Goal: Task Accomplishment & Management: Complete application form

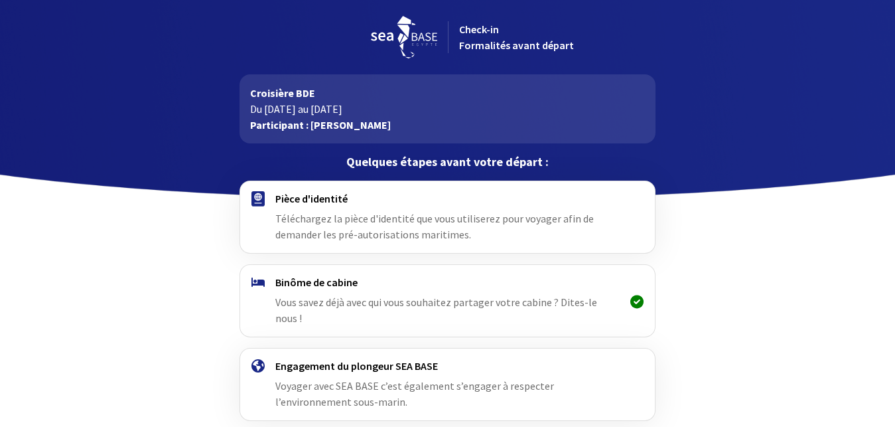
click at [328, 220] on span "Téléchargez la pièce d'identité que vous utiliserez pour voyager afin de demand…" at bounding box center [434, 226] width 318 height 29
click at [280, 202] on h4 "Pièce d'identité" at bounding box center [447, 198] width 344 height 13
click at [257, 194] on img at bounding box center [257, 198] width 13 height 15
click at [339, 197] on h4 "Pièce d'identité" at bounding box center [447, 198] width 344 height 13
click at [361, 216] on span "Téléchargez la pièce d'identité que vous utiliserez pour voyager afin de demand…" at bounding box center [434, 226] width 318 height 29
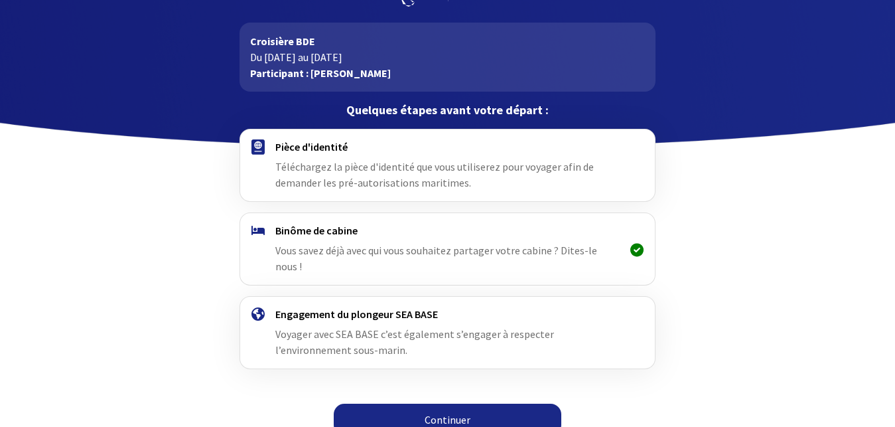
scroll to position [52, 0]
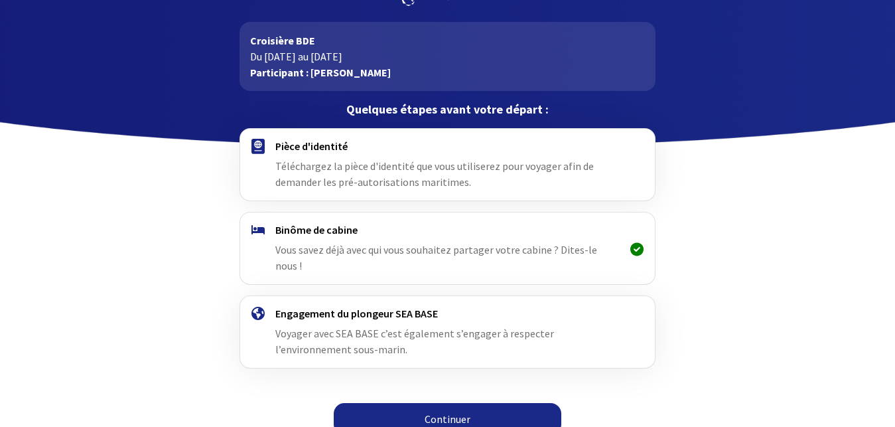
click at [462, 403] on link "Continuer" at bounding box center [448, 419] width 228 height 32
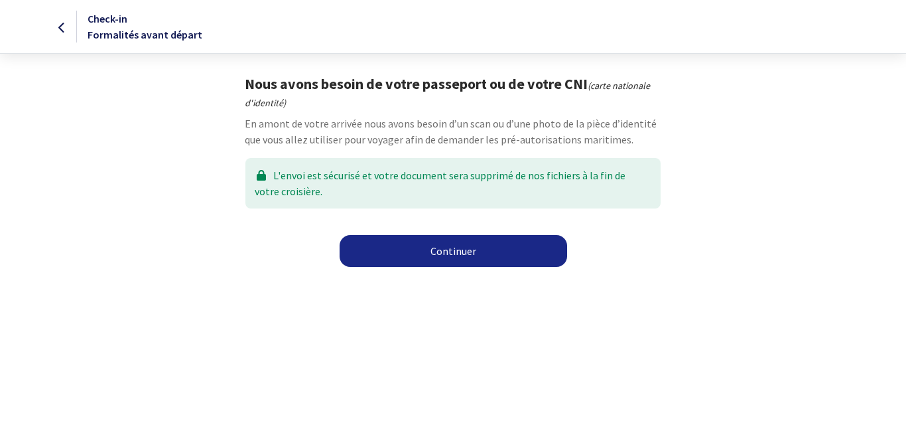
click at [460, 251] on link "Continuer" at bounding box center [454, 251] width 228 height 32
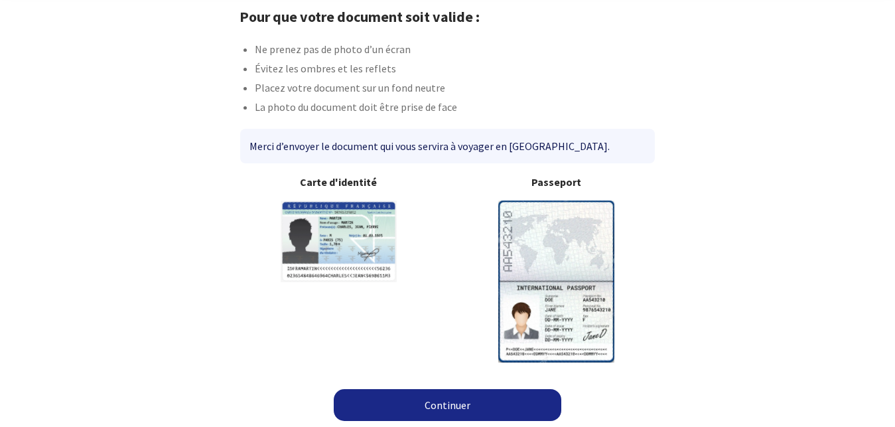
scroll to position [69, 0]
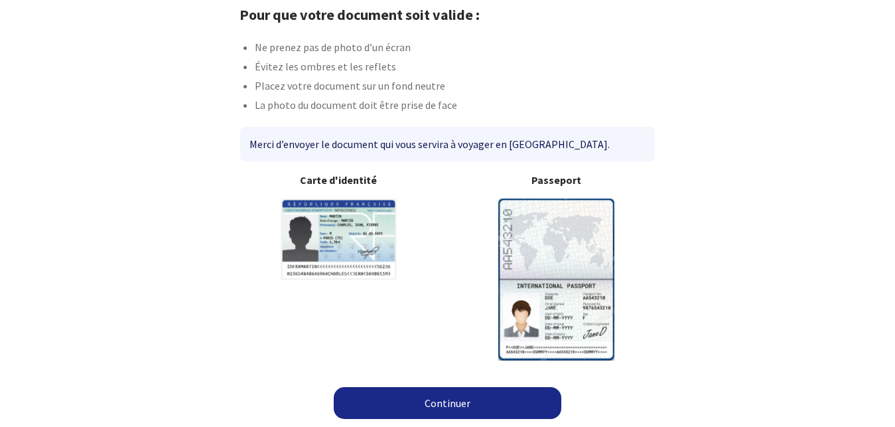
click at [429, 405] on link "Continuer" at bounding box center [448, 403] width 228 height 32
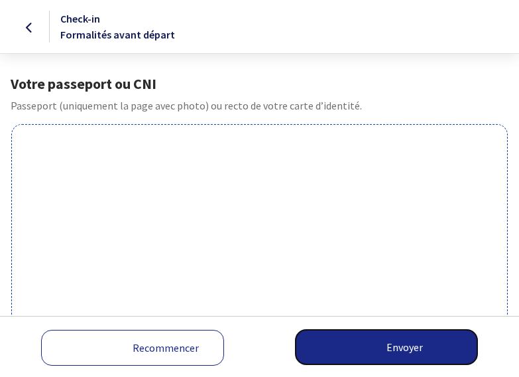
click at [375, 340] on button "Envoyer" at bounding box center [387, 347] width 182 height 34
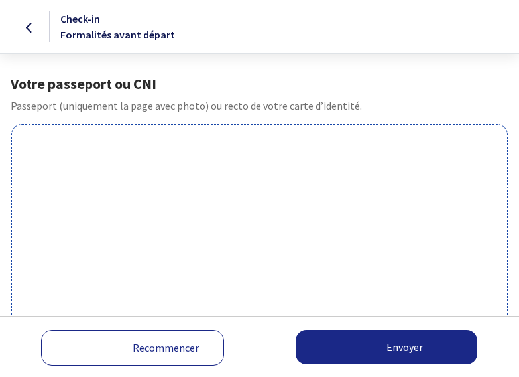
scroll to position [485, 0]
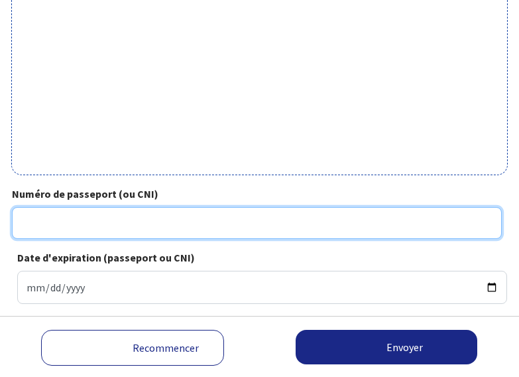
click at [144, 226] on input "Numéro de passeport (ou CNI)" at bounding box center [257, 223] width 490 height 32
type input "22CI929952"
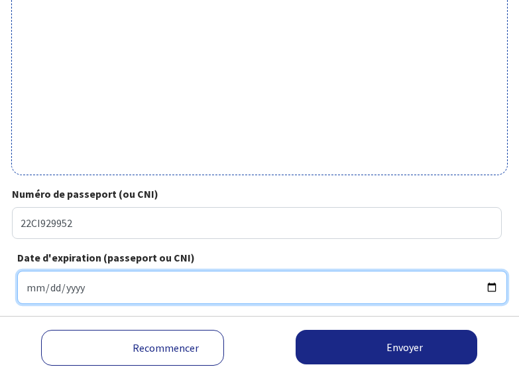
click at [127, 289] on input "Date d'expiration (passeport ou CNI)" at bounding box center [262, 287] width 490 height 33
type input "0032-04-20"
click at [123, 288] on input "0032-04-20" at bounding box center [262, 287] width 490 height 33
click at [70, 286] on input "0032-04-20" at bounding box center [262, 287] width 490 height 33
type input "2032-04-20"
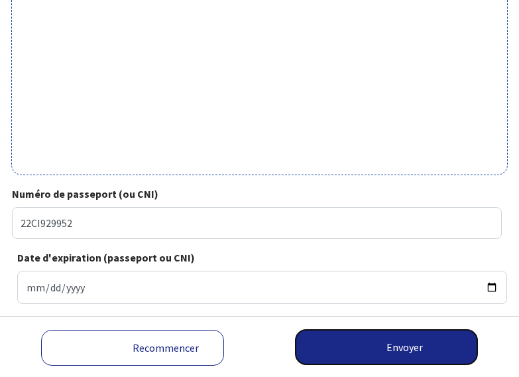
click at [388, 354] on button "Envoyer" at bounding box center [387, 347] width 182 height 34
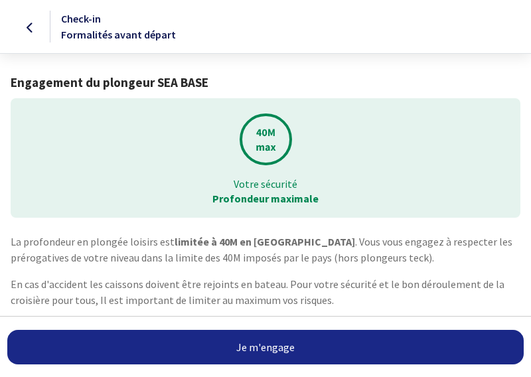
click at [252, 346] on link "Je m'engage" at bounding box center [265, 347] width 516 height 34
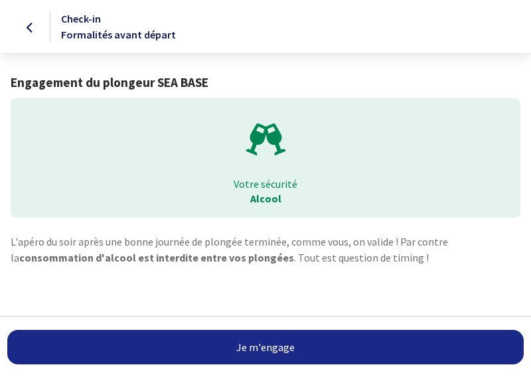
click at [265, 350] on link "Je m'engage" at bounding box center [265, 347] width 516 height 34
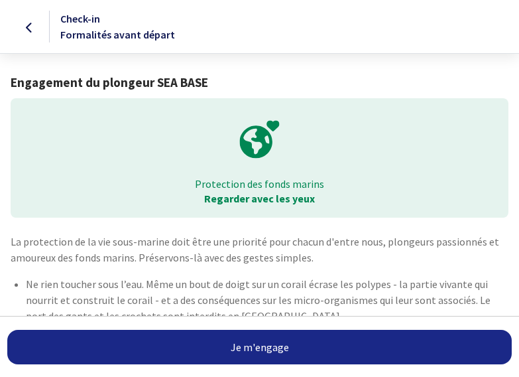
click at [266, 346] on link "Je m'engage" at bounding box center [259, 347] width 505 height 34
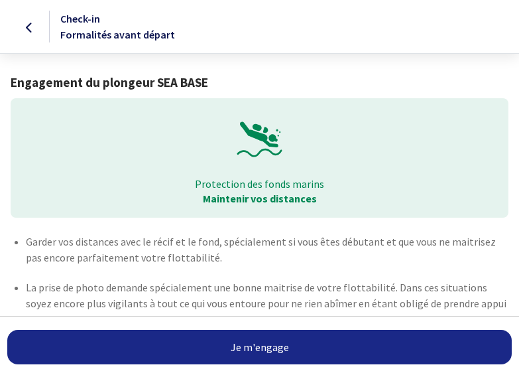
click at [259, 343] on link "Je m'engage" at bounding box center [259, 347] width 505 height 34
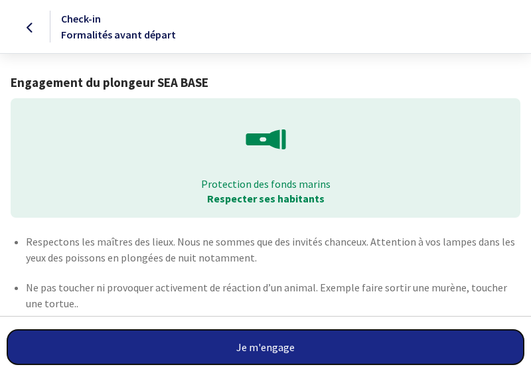
click at [283, 341] on button "Je m'engage" at bounding box center [265, 347] width 516 height 34
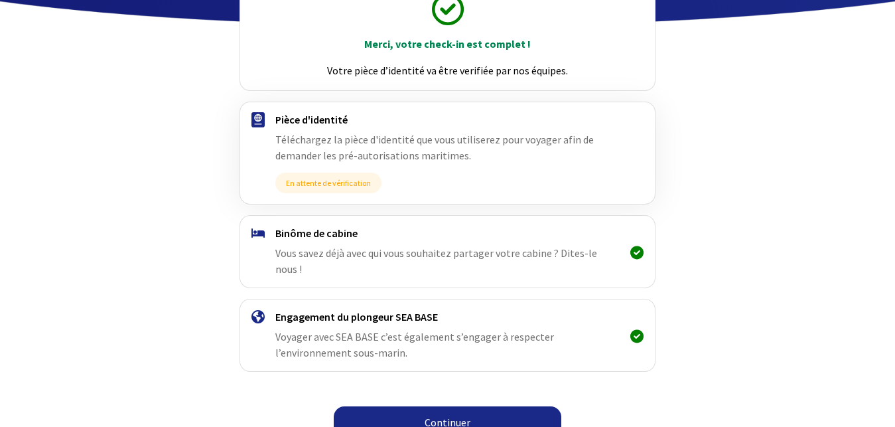
scroll to position [176, 0]
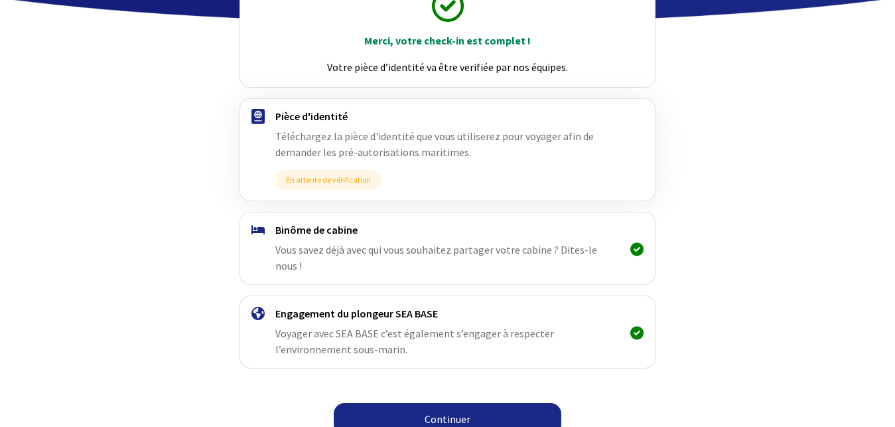
click at [476, 376] on link "Continuer" at bounding box center [448, 419] width 228 height 32
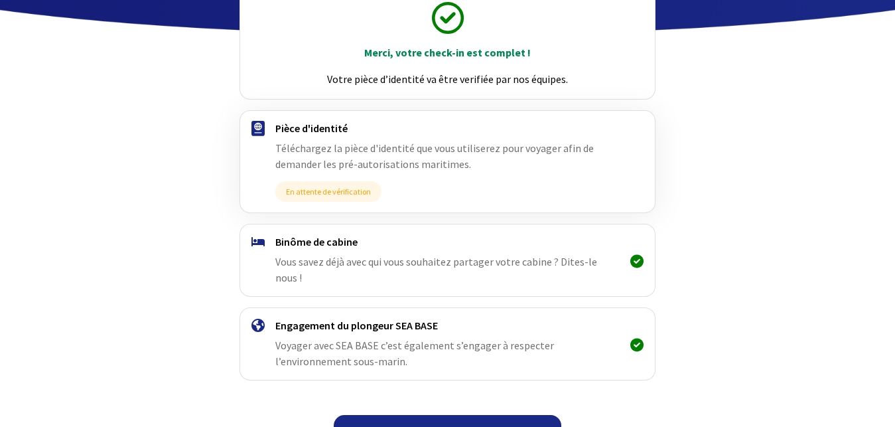
scroll to position [176, 0]
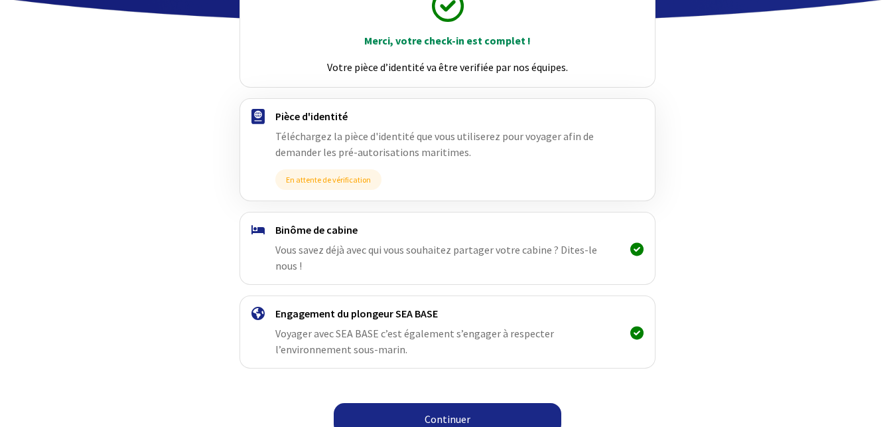
click at [435, 403] on link "Continuer" at bounding box center [448, 419] width 228 height 32
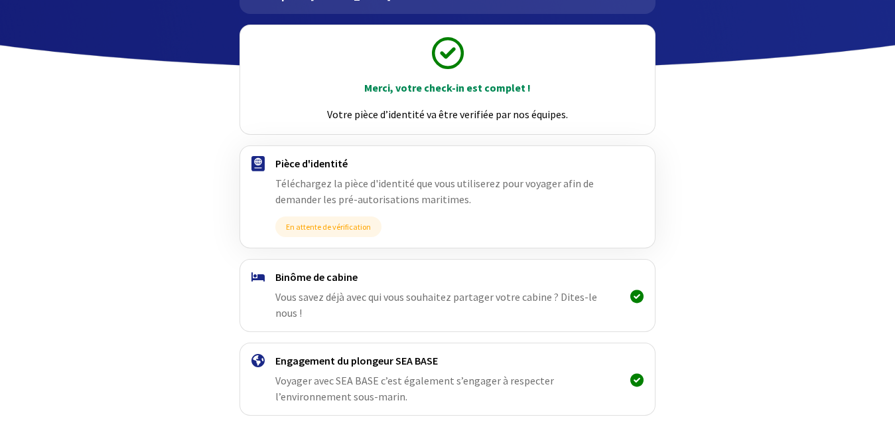
scroll to position [176, 0]
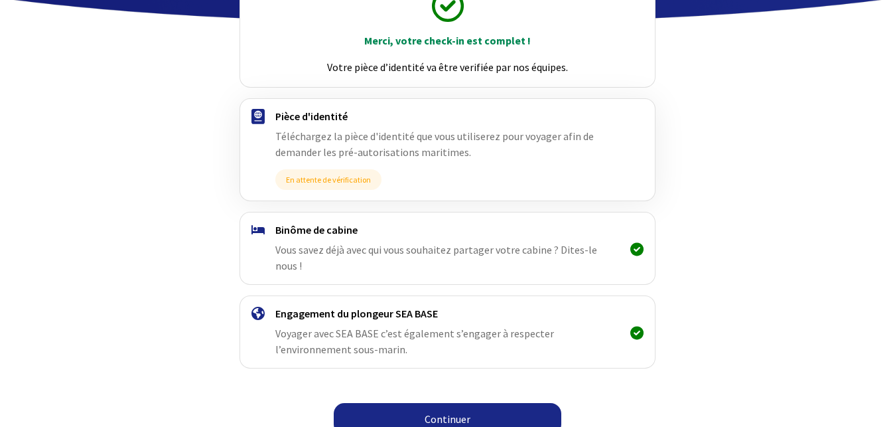
click at [445, 409] on link "Continuer" at bounding box center [448, 419] width 228 height 32
